Goal: Information Seeking & Learning: Find specific fact

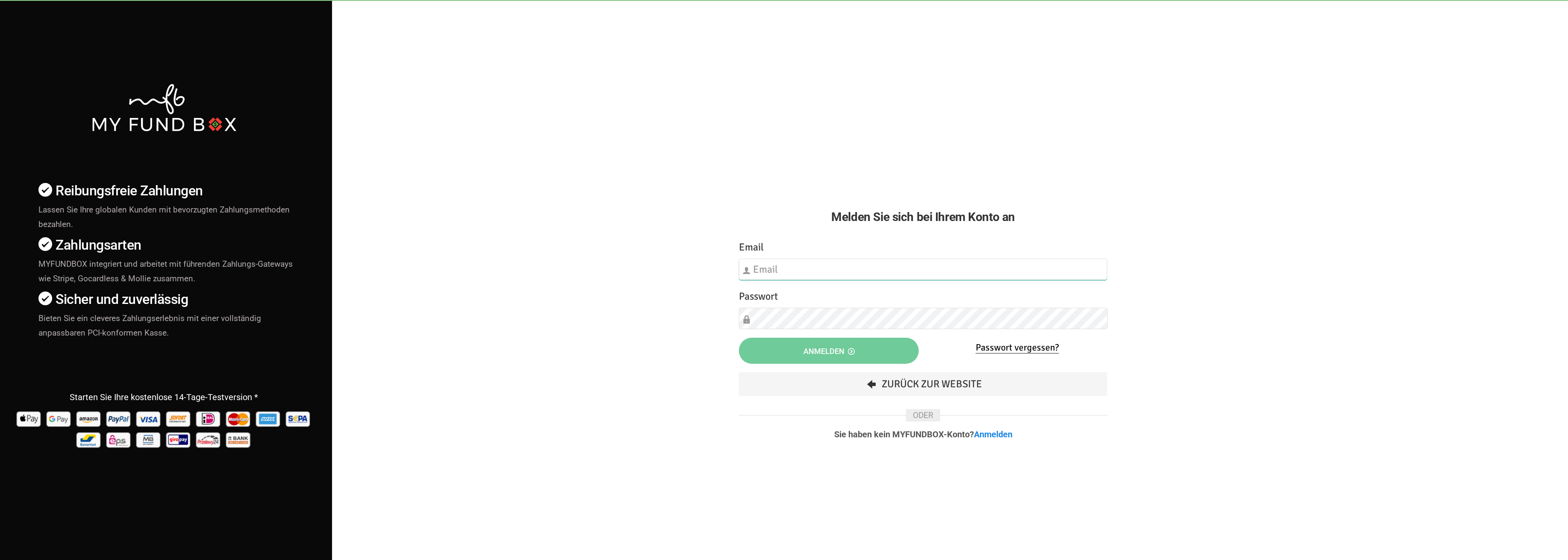
type input "[EMAIL_ADDRESS][DOMAIN_NAME]"
click at [802, 358] on button "Anmelden" at bounding box center [829, 351] width 180 height 26
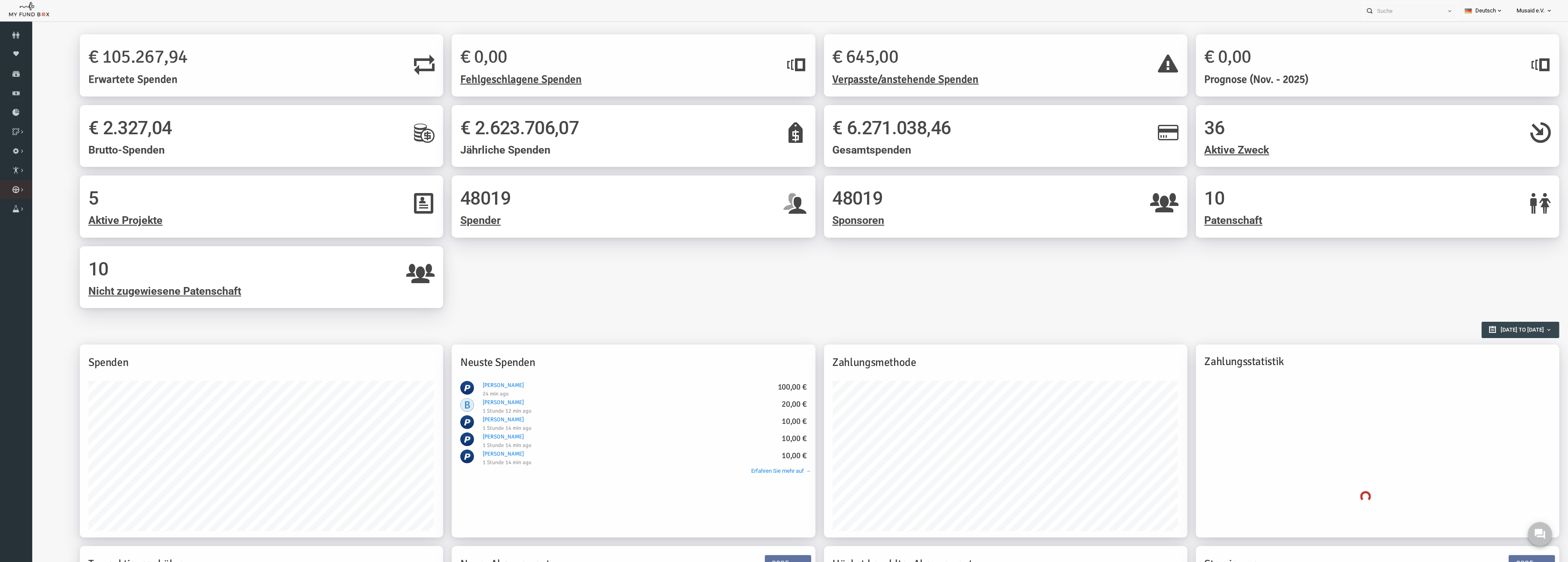
click at [0, 0] on link "Kurban Liste" at bounding box center [0, 0] width 0 height 0
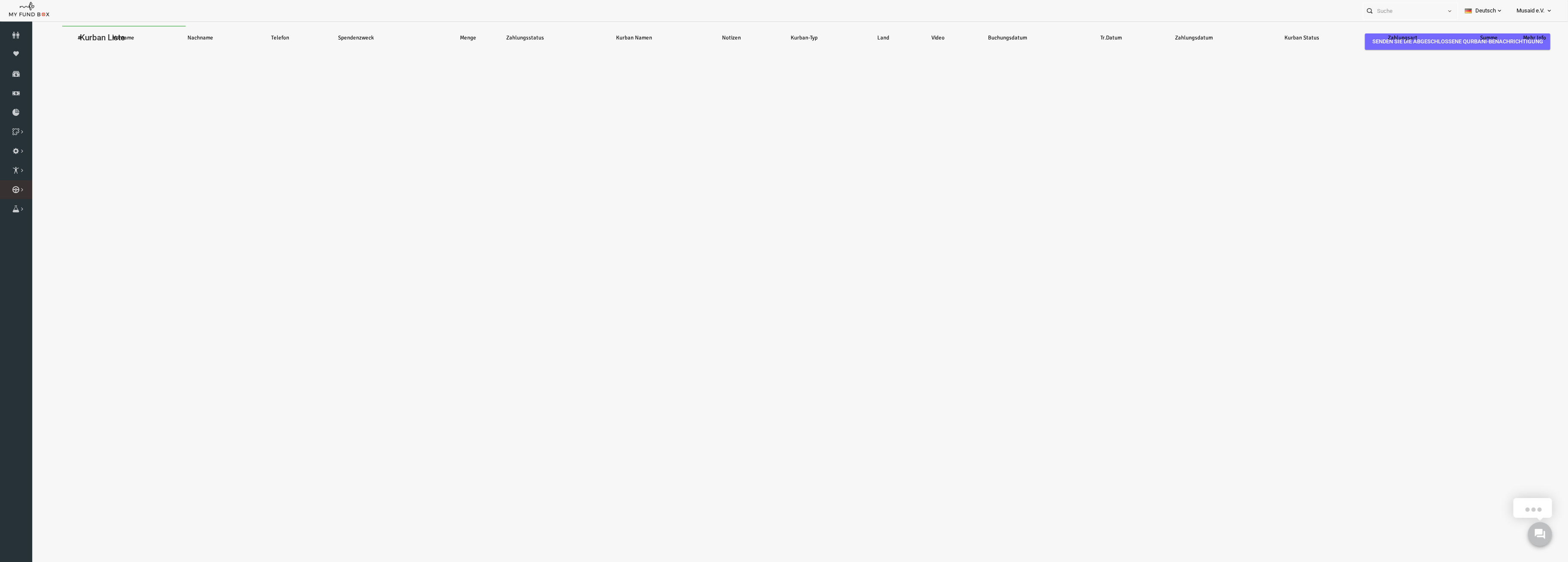
select select "100"
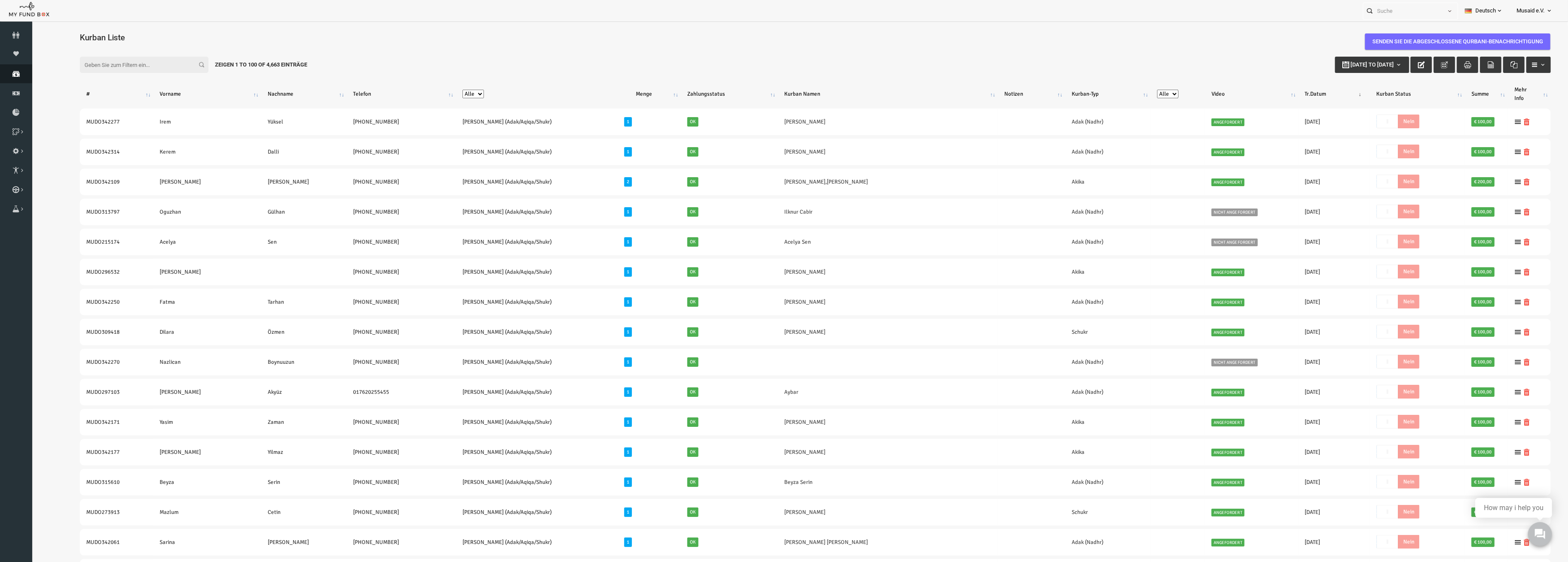
click at [21, 75] on icon at bounding box center [16, 73] width 32 height 6
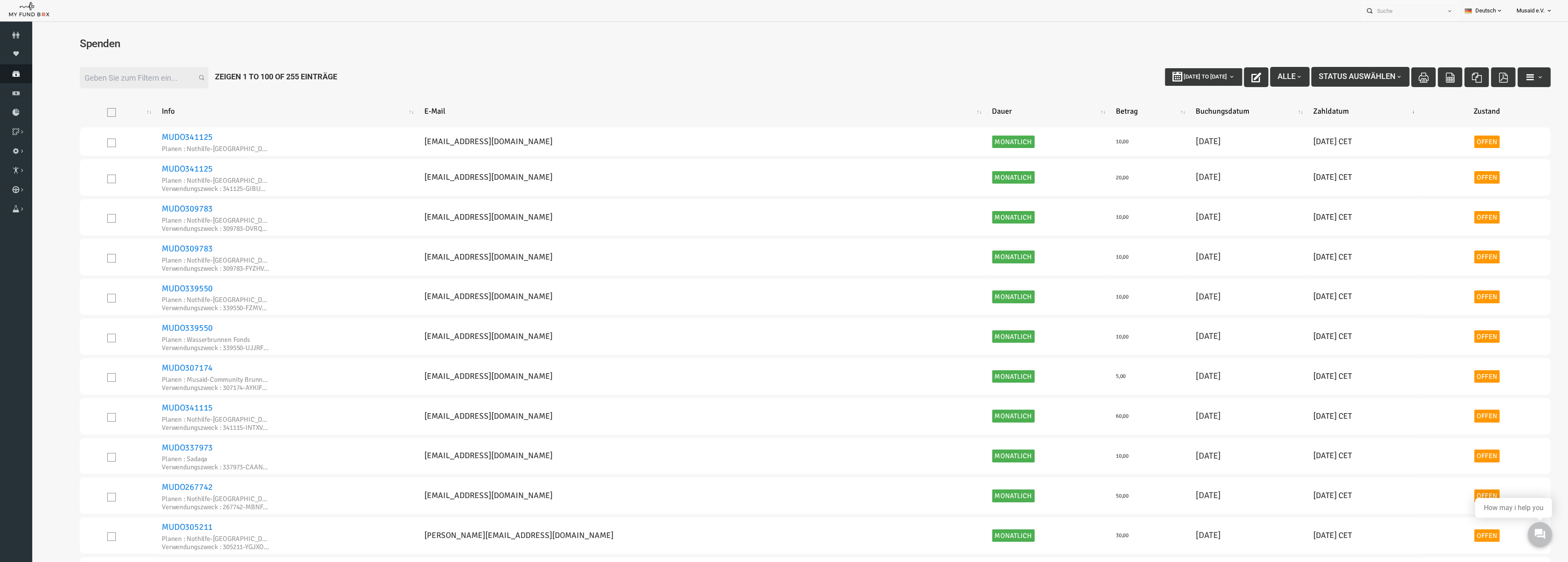
click at [5, 68] on link "Spenden" at bounding box center [16, 74] width 32 height 18
click at [17, 81] on link "Spenden" at bounding box center [16, 74] width 32 height 18
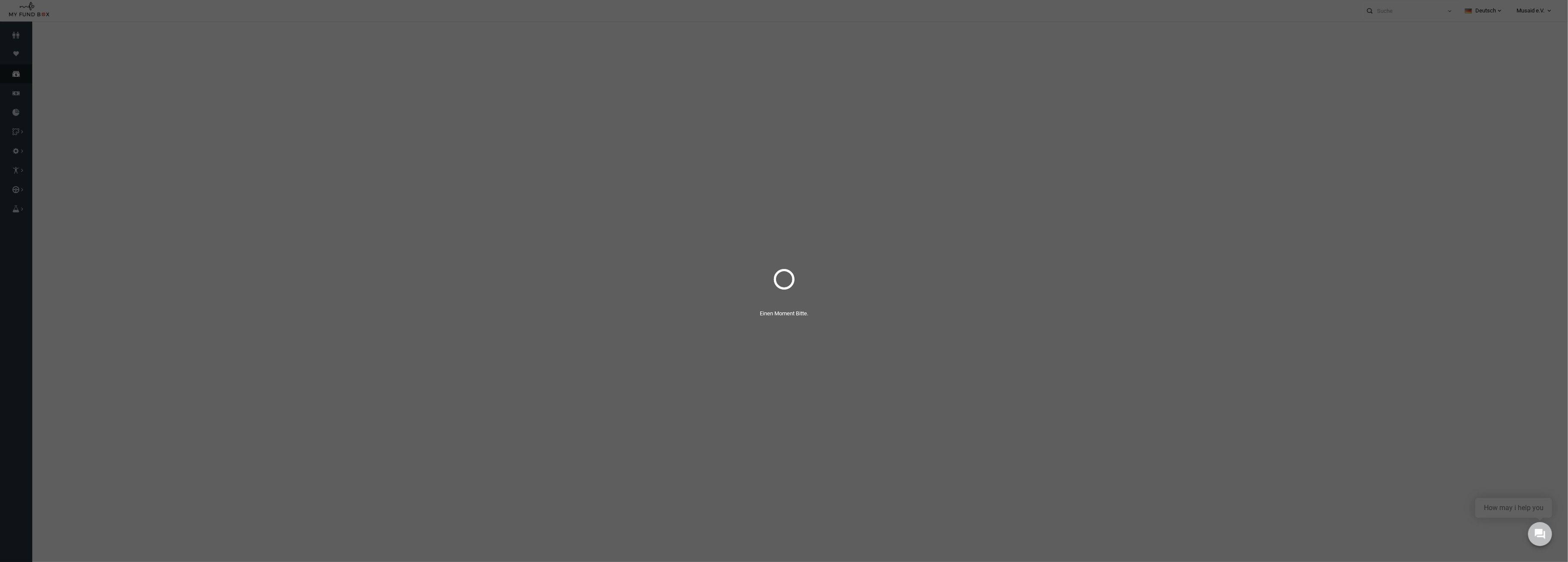
select select "100"
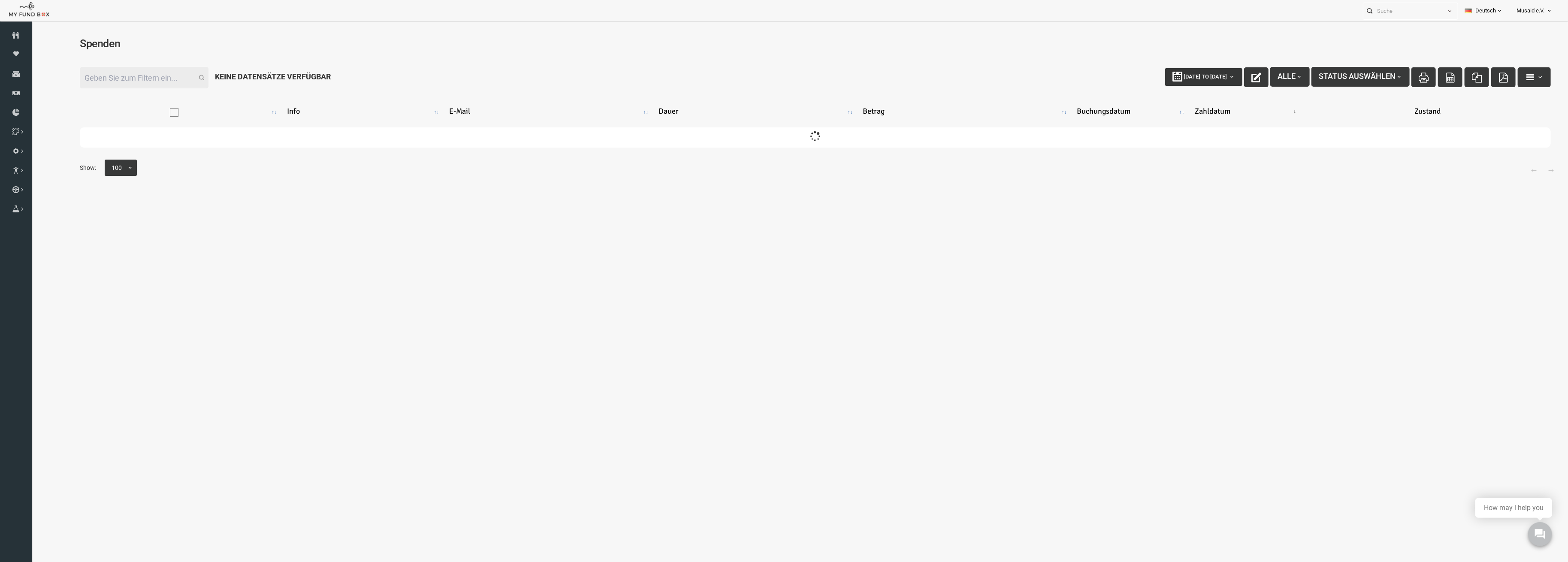
type input "01-10-2025"
type input "08-10-2025"
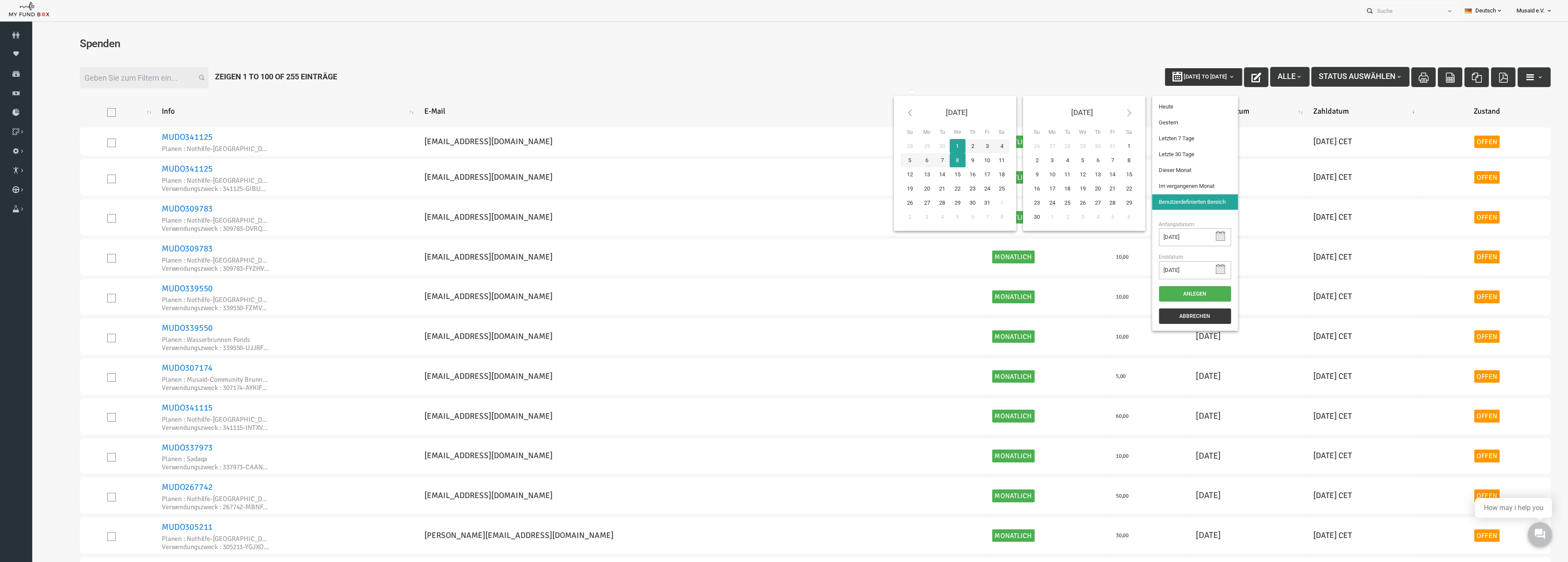
click at [1168, 79] on button "01-10-2025 to 08-10-2025" at bounding box center [1173, 77] width 78 height 18
type input "02-09-2025"
type input "01-10-2025"
click at [1164, 158] on li "Letzte 30 Tage" at bounding box center [1164, 154] width 86 height 16
select select "100"
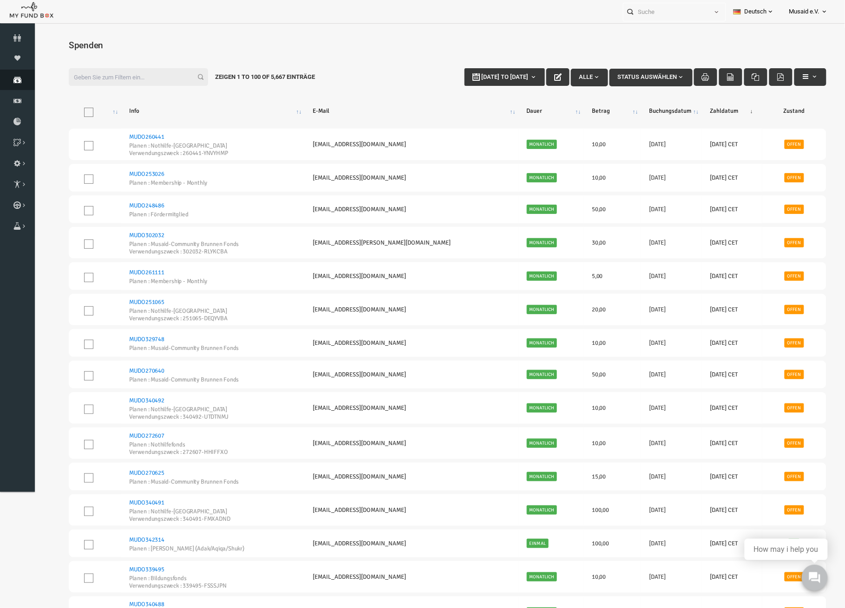
click at [10, 81] on icon at bounding box center [17, 79] width 35 height 7
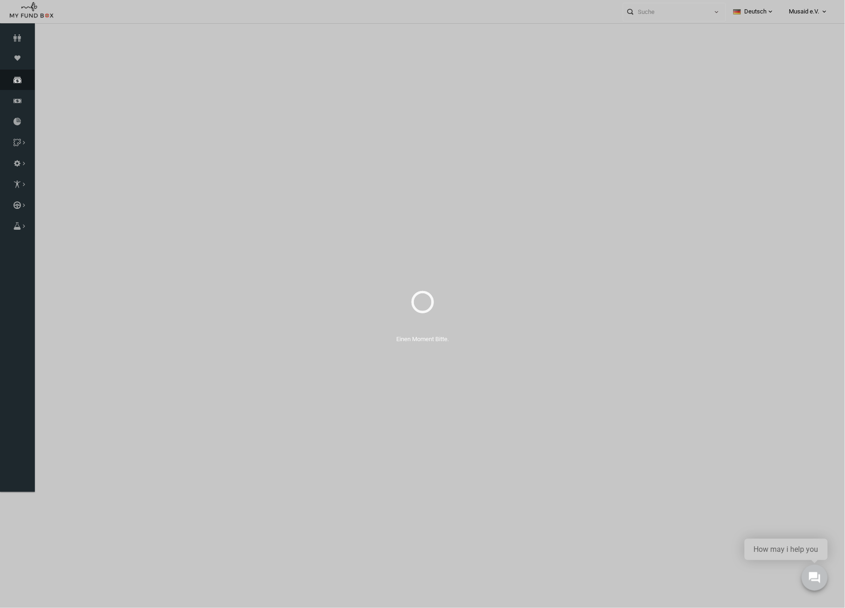
select select "100"
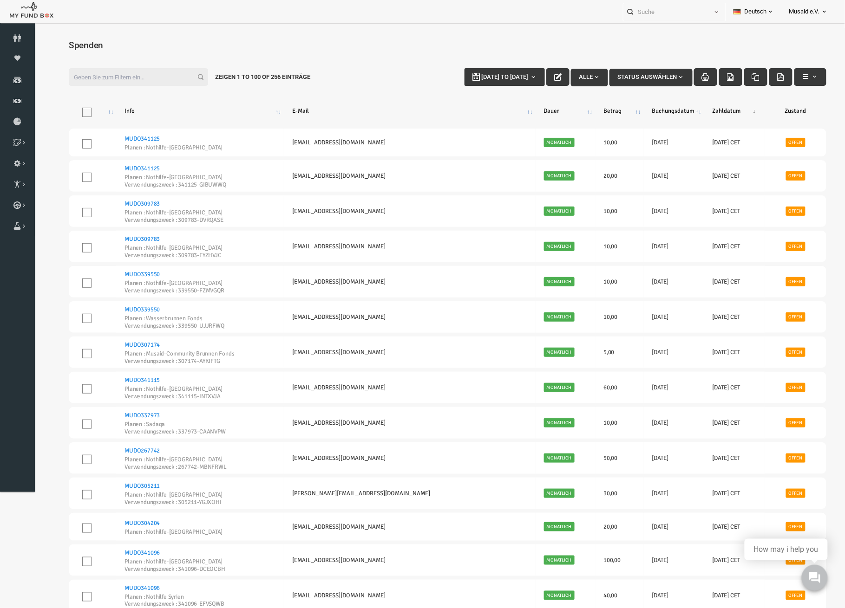
click at [509, 92] on div "Filter: 01-10-2025 to 08-10-2025 Alle Status auswählen Zeigen 1 to 100 of 256 E…" at bounding box center [431, 76] width 776 height 36
type input "01-10-2025"
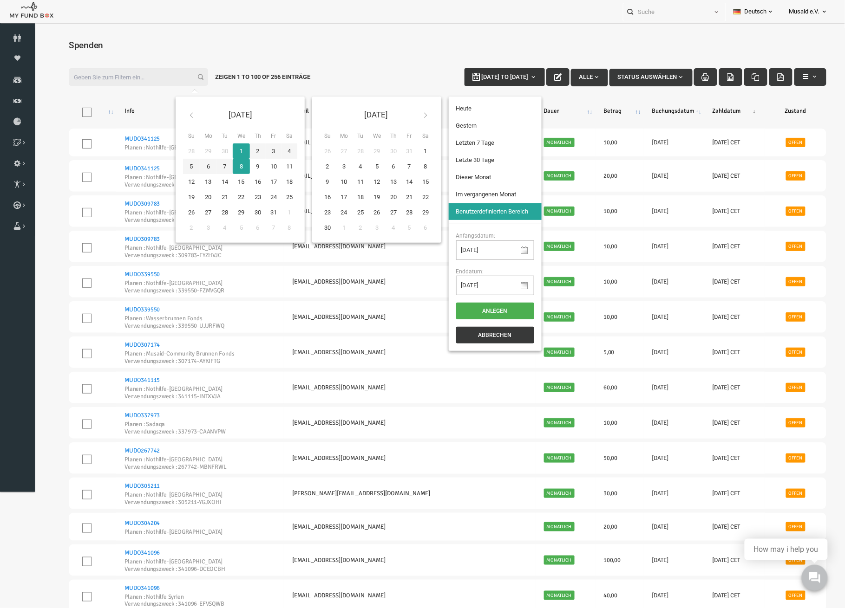
click at [509, 84] on button "01-10-2025 to 08-10-2025" at bounding box center [488, 77] width 80 height 18
type input "01-10-2025"
type input "30-09-2025"
type input "25-09-2025"
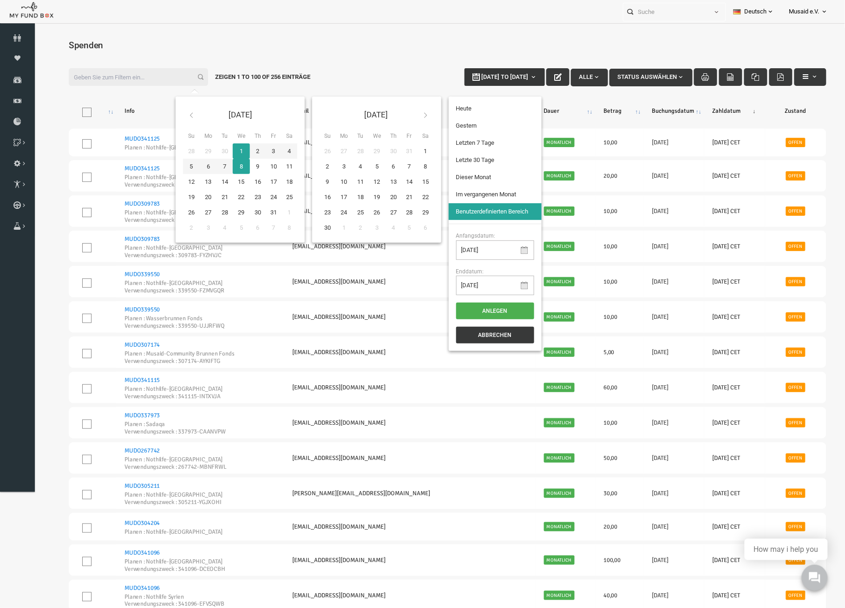
type input "01-10-2025"
type input "02-09-2025"
type input "01-10-2025"
click at [483, 156] on li "Letzte 30 Tage" at bounding box center [478, 159] width 93 height 17
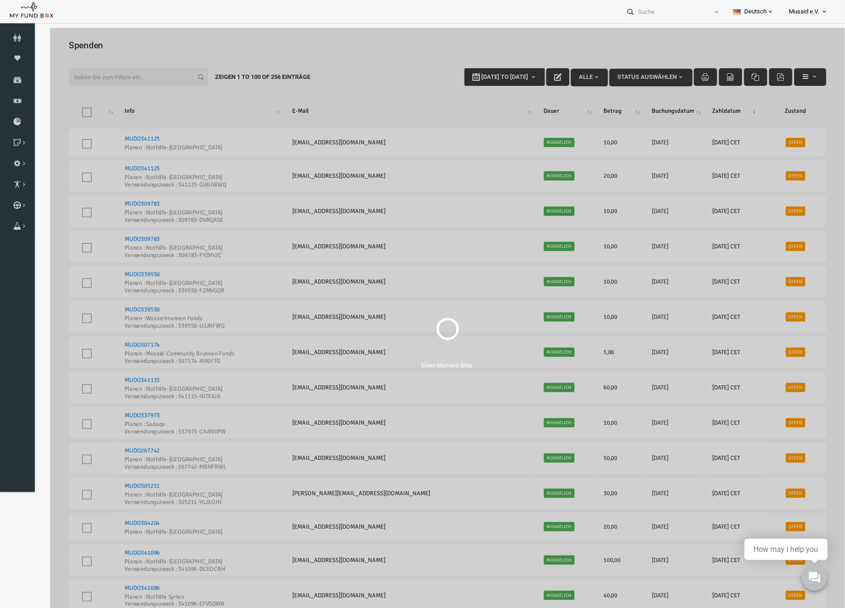
select select "100"
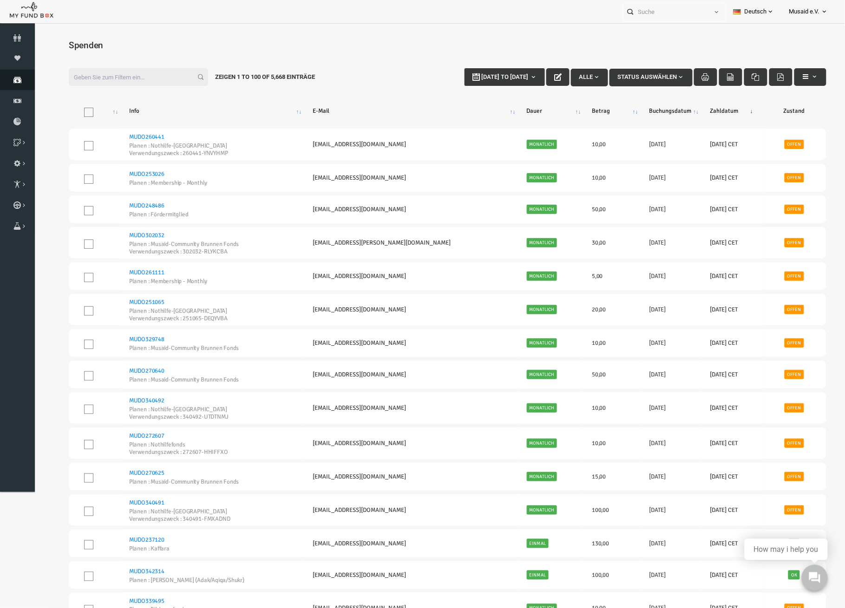
click at [16, 74] on link "Spenden" at bounding box center [17, 80] width 35 height 20
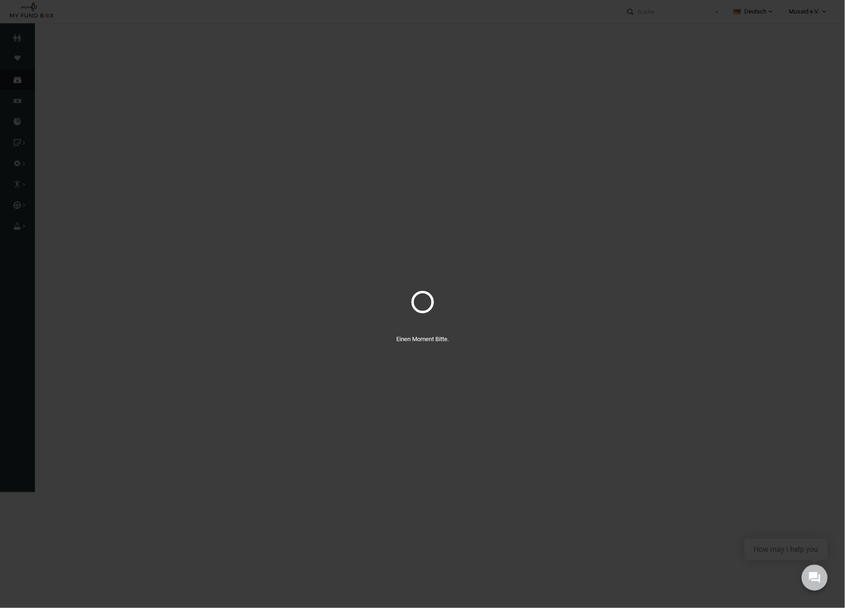
select select "100"
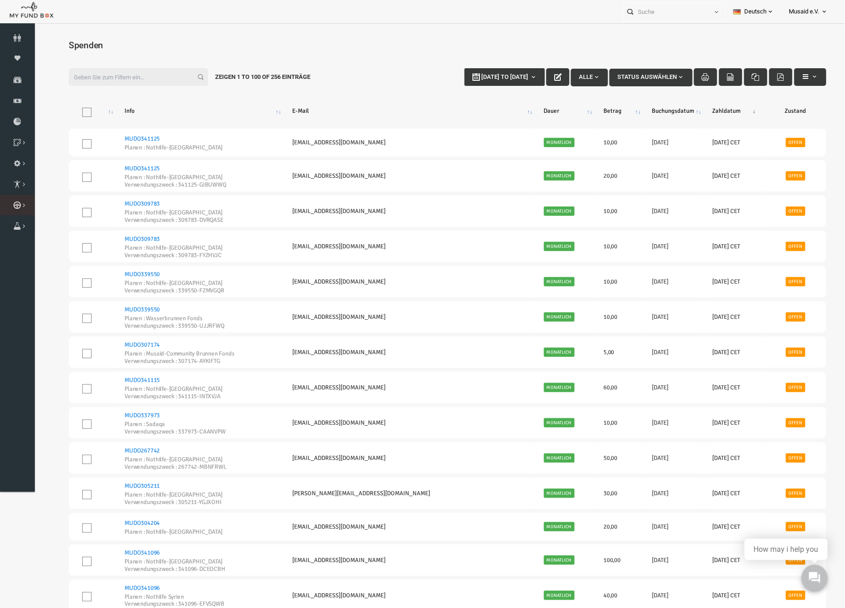
click at [34, 196] on li "Kurban Kurban Liste Kurban Liste" at bounding box center [17, 205] width 35 height 20
click at [128, 71] on input "Filter:" at bounding box center [121, 77] width 139 height 18
type input "01-10-2025"
click at [466, 74] on span "01-10-2025 to 08-10-2025" at bounding box center [487, 76] width 47 height 7
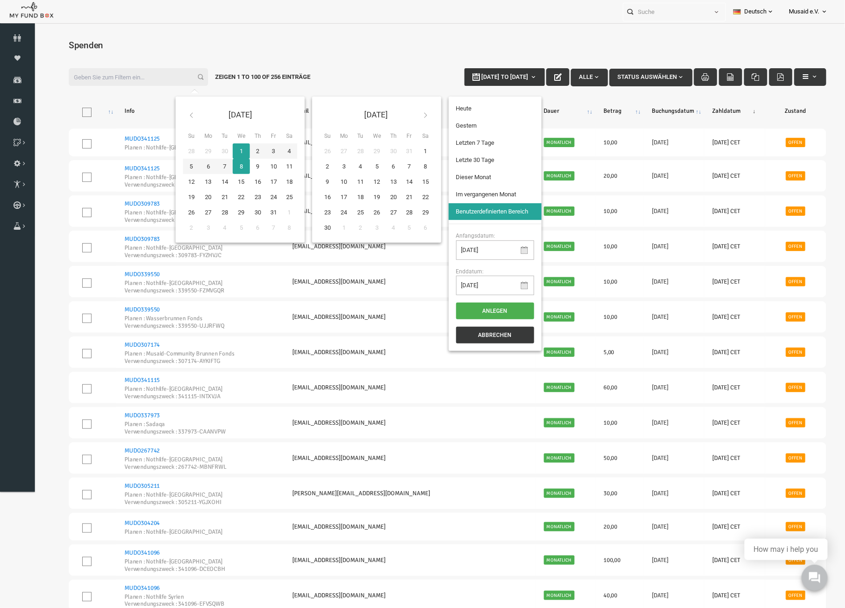
type input "01-10-2025"
type input "30-09-2025"
type input "25-09-2025"
type input "01-10-2025"
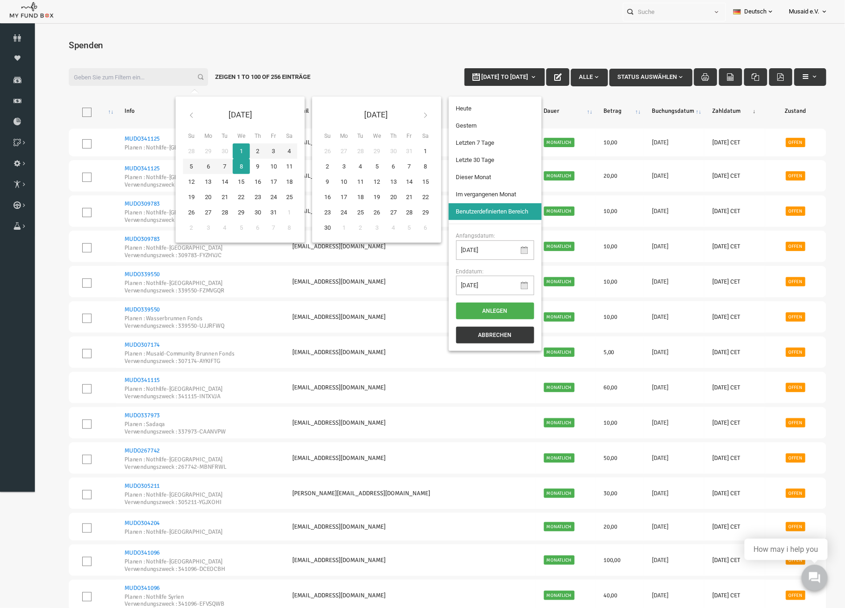
type input "02-09-2025"
type input "01-10-2025"
type input "08-10-2025"
type input "02-09-2025"
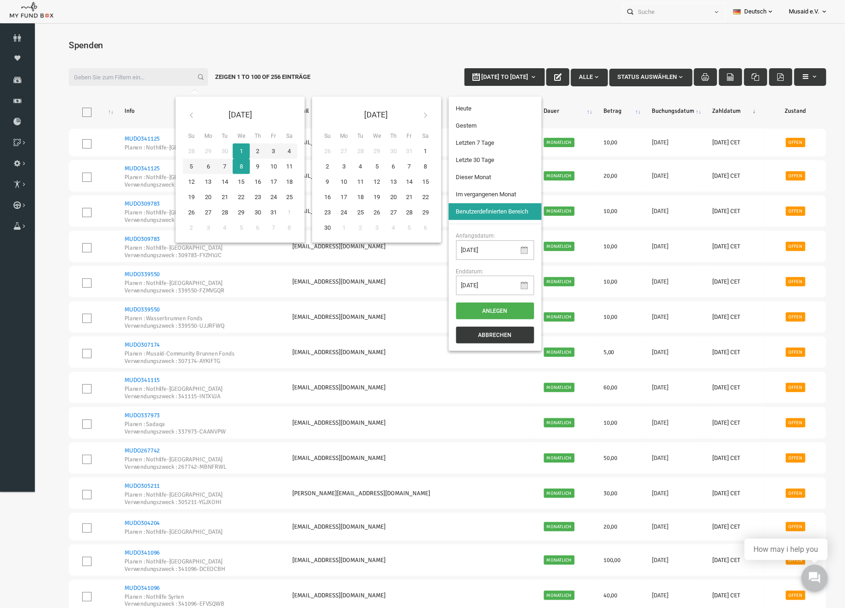
type input "01-10-2025"
click at [443, 159] on li "Letzte 30 Tage" at bounding box center [478, 159] width 93 height 17
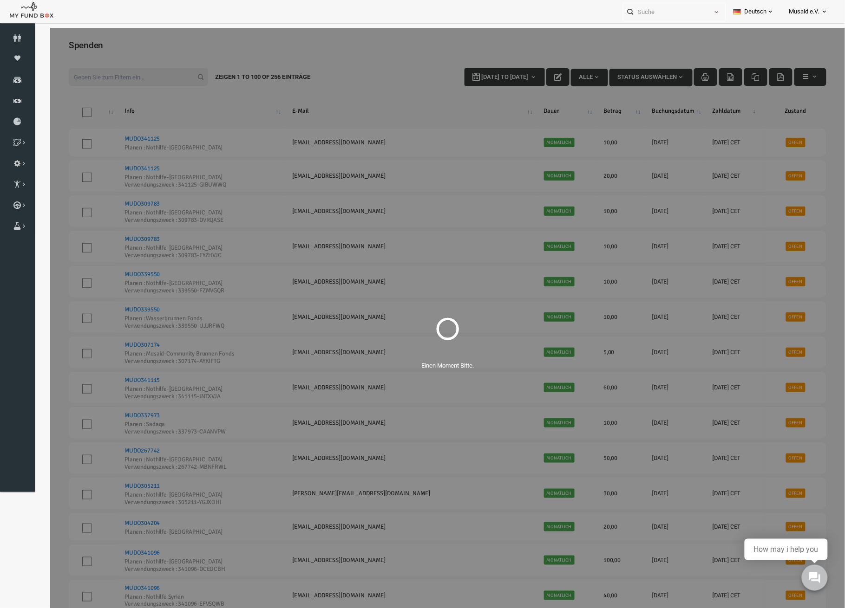
select select "100"
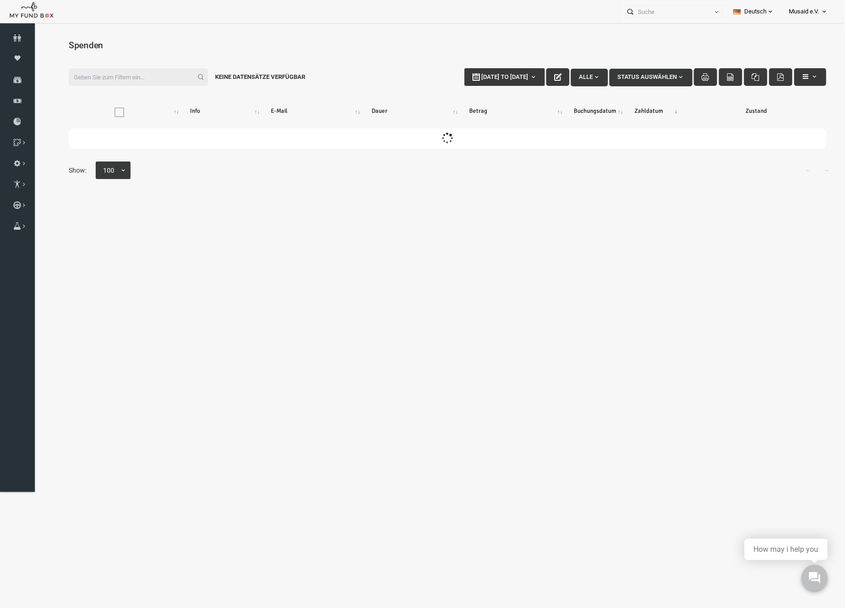
click at [102, 78] on input "Filter:" at bounding box center [121, 77] width 139 height 18
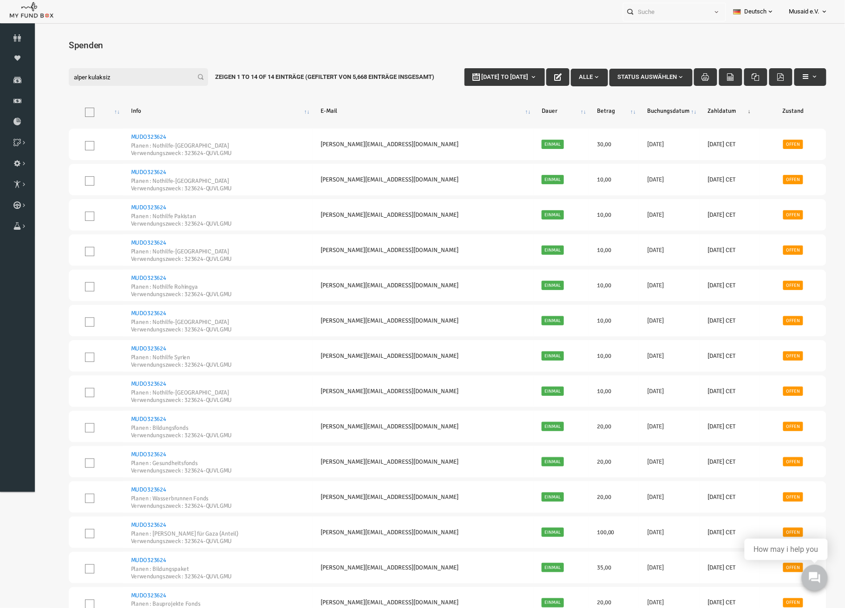
type input "alper kulaksiz"
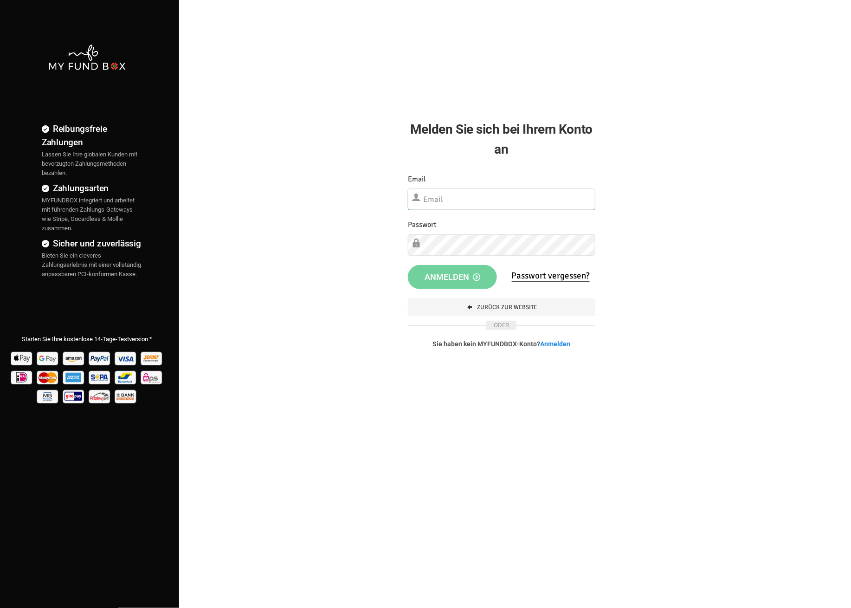
type input "[EMAIL_ADDRESS][DOMAIN_NAME]"
click at [461, 264] on div "Etwas ist falsch gelaufen. Schließen Sie bitte den Browser und öffnen Sie ihn e…" at bounding box center [502, 268] width 206 height 208
click at [459, 271] on span "Anmelden" at bounding box center [453, 275] width 56 height 10
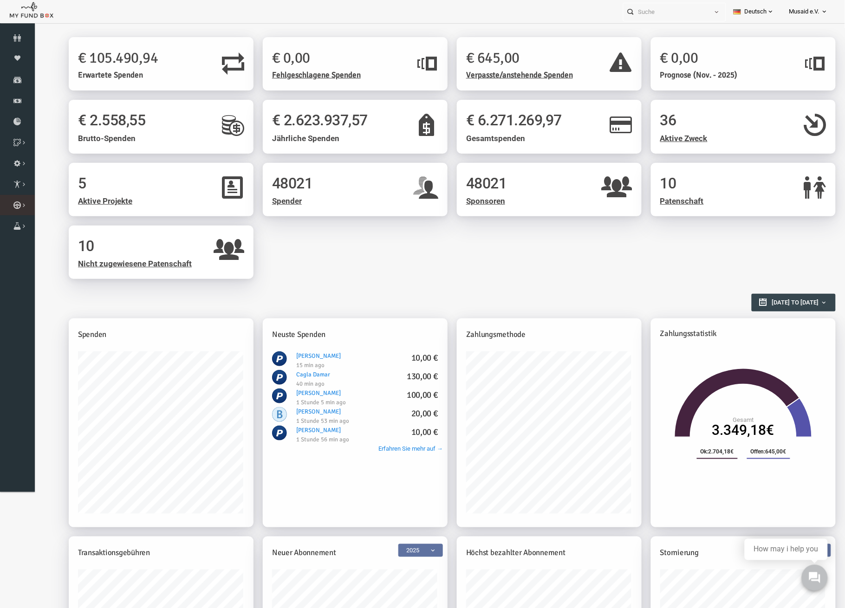
click at [0, 0] on link "Kurban Liste" at bounding box center [0, 0] width 0 height 0
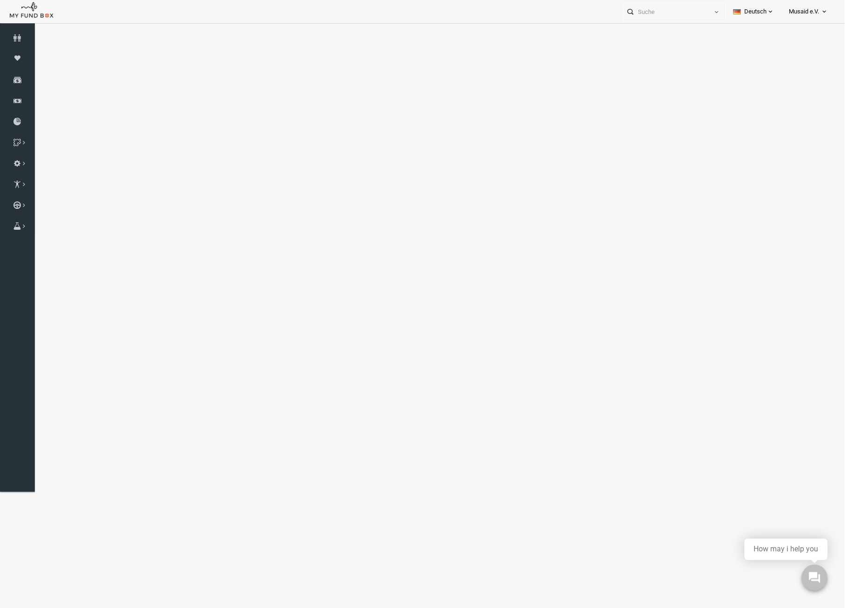
select select "100"
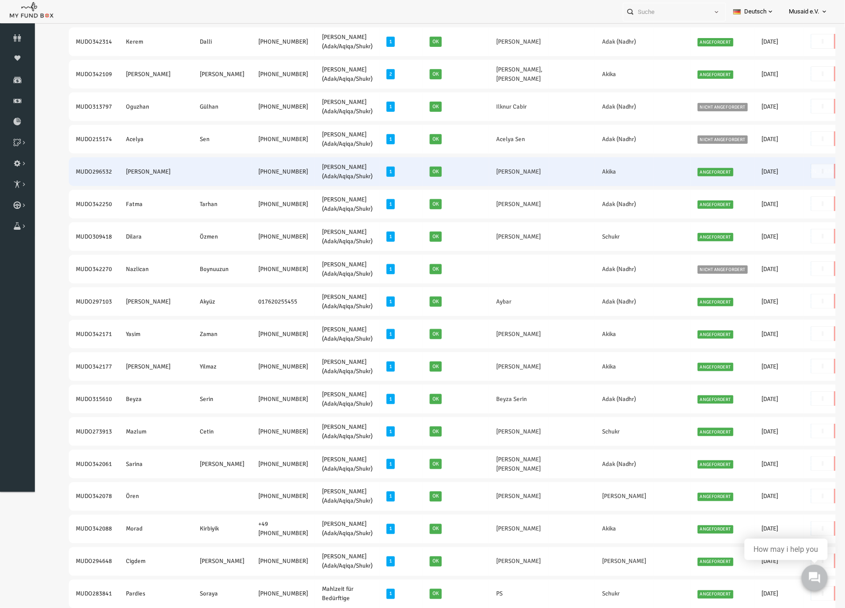
scroll to position [62, 0]
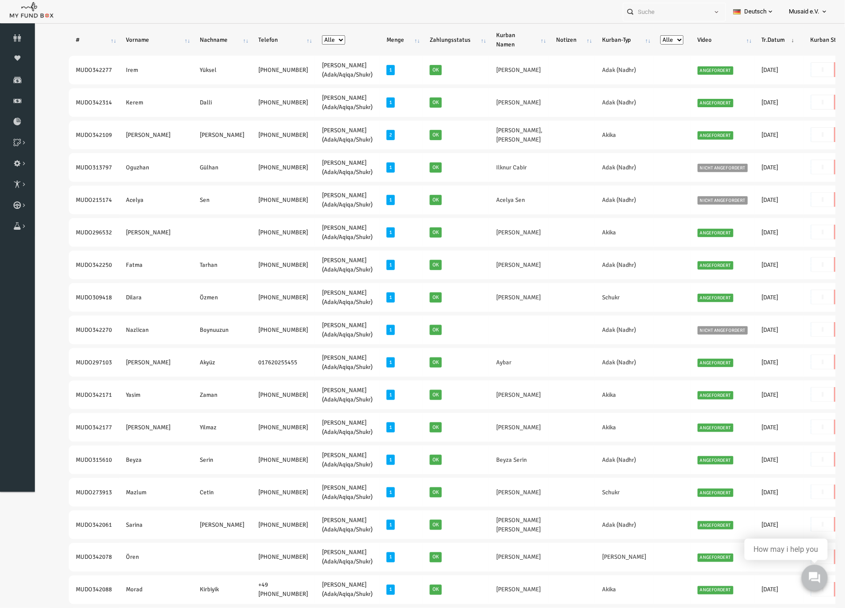
drag, startPoint x: 50, startPoint y: 99, endPoint x: 234, endPoint y: 117, distance: 184.7
copy tr "MUDO342314 Kerem Dalli +49 1590 4101749"
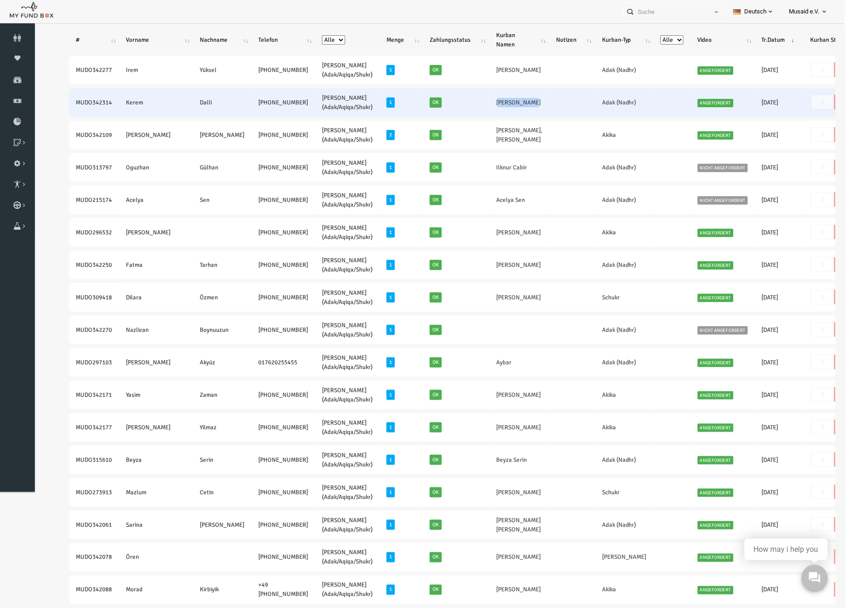
drag, startPoint x: 481, startPoint y: 104, endPoint x: 442, endPoint y: 97, distance: 38.6
click at [472, 97] on td "Kerem Dalli" at bounding box center [502, 102] width 60 height 29
copy link "Kerem Dalli"
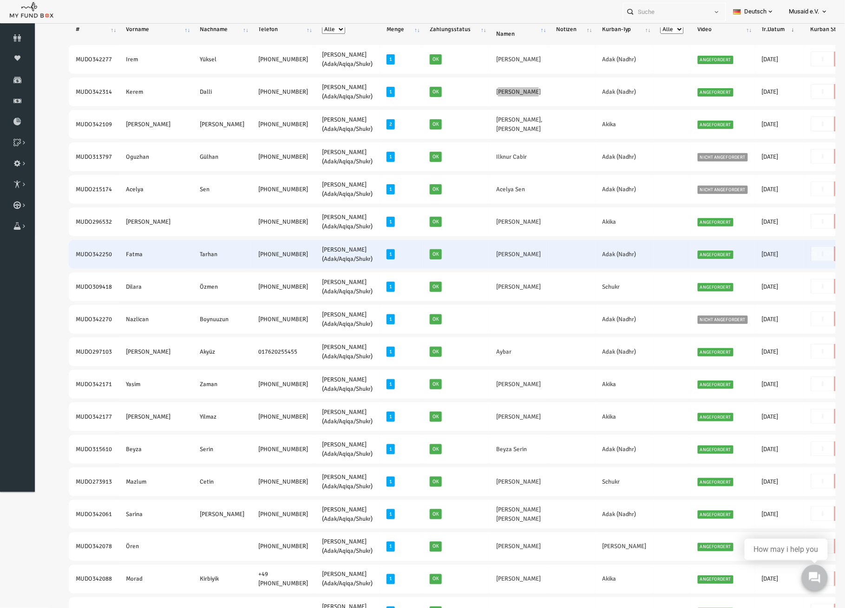
scroll to position [0, 0]
